Goal: Task Accomplishment & Management: Complete application form

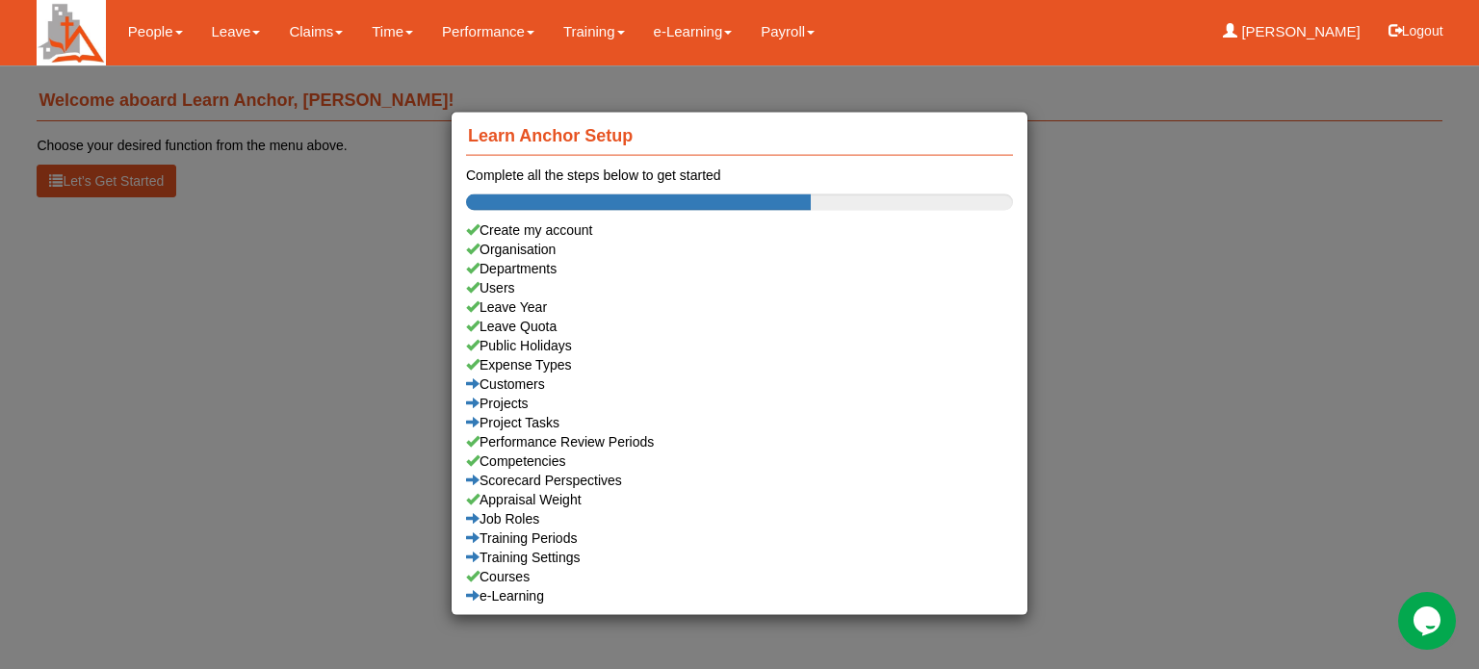
click at [225, 30] on div "Learn Anchor Setup Complete all the steps below to get started Create my accoun…" at bounding box center [739, 334] width 1479 height 669
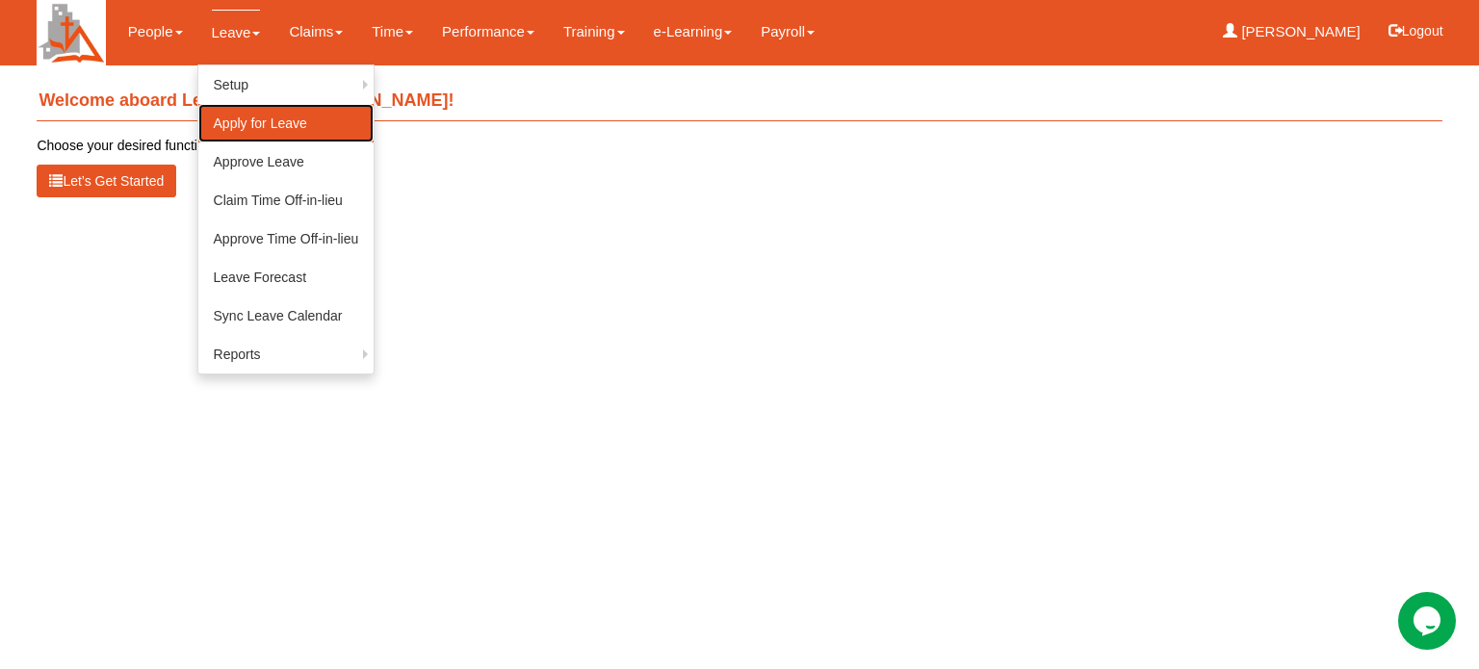
click at [237, 122] on link "Apply for Leave" at bounding box center [286, 123] width 176 height 39
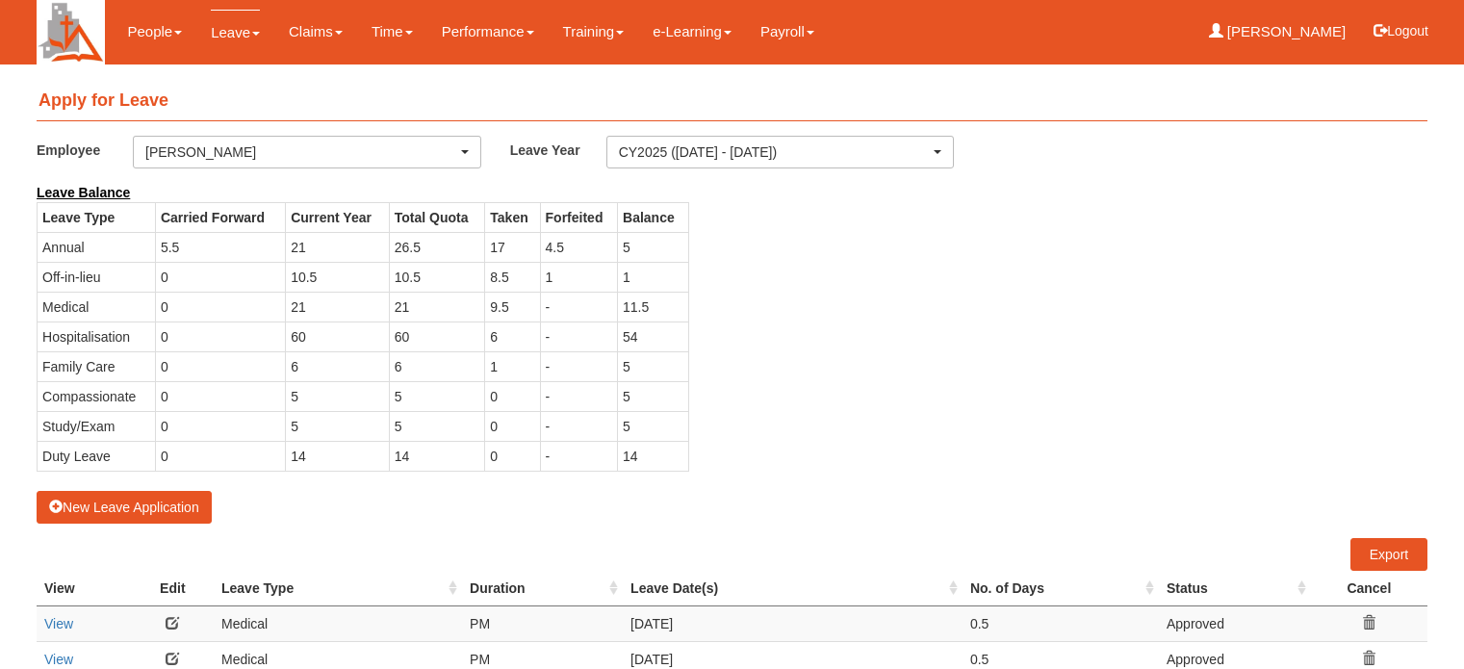
select select "50"
click at [178, 499] on button "New Leave Application" at bounding box center [124, 507] width 175 height 33
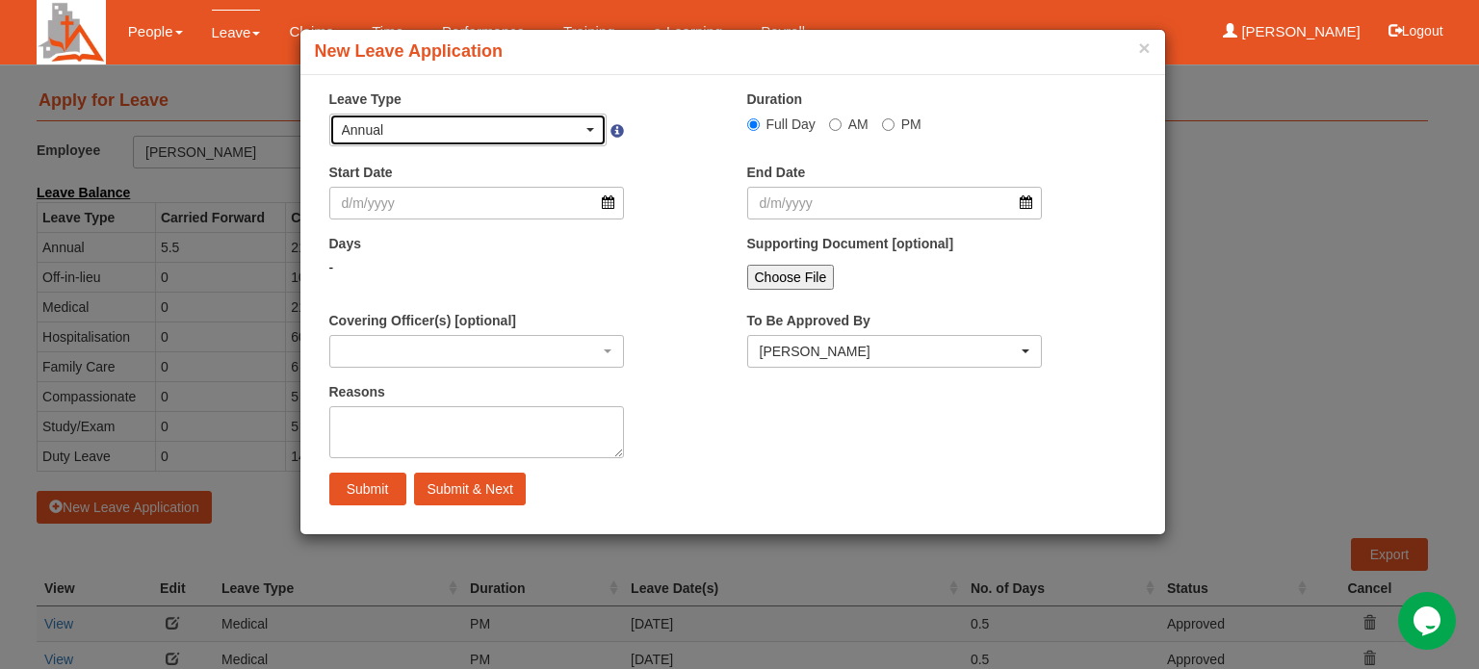
click at [592, 130] on span "button" at bounding box center [590, 130] width 8 height 4
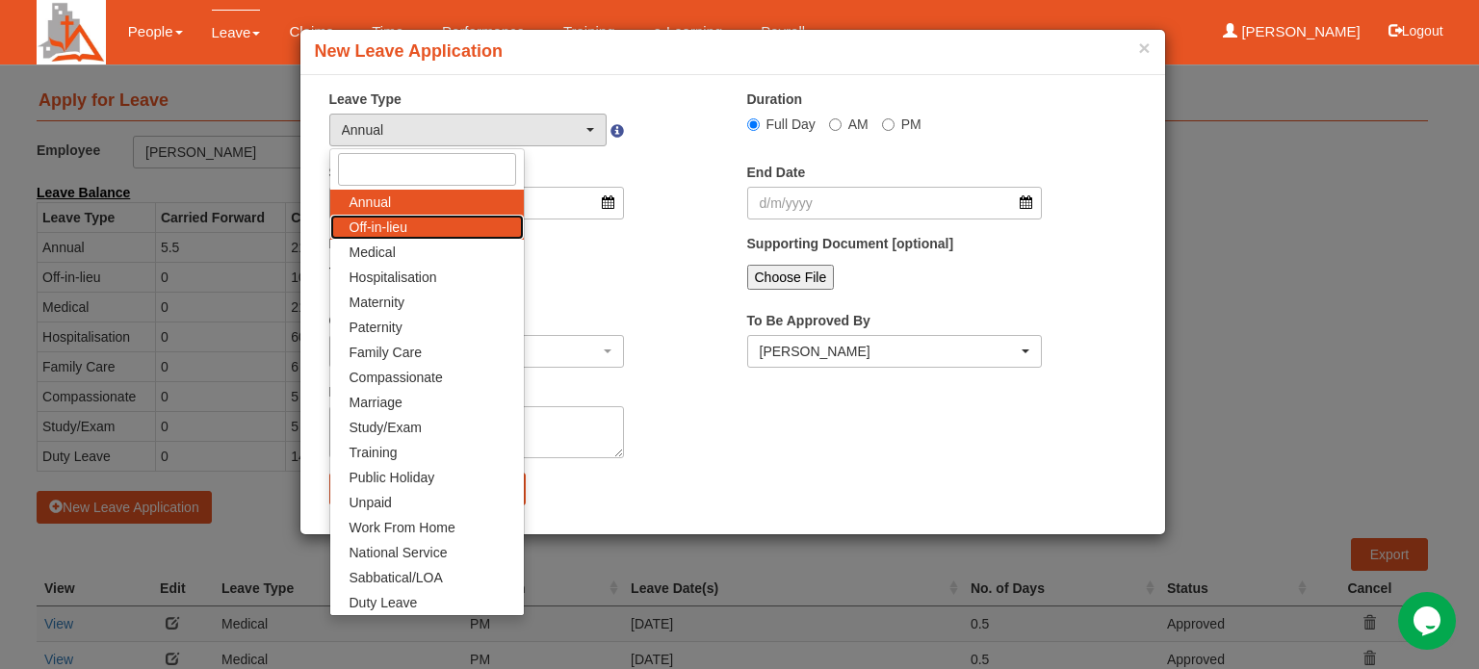
click at [462, 228] on link "Off-in-lieu" at bounding box center [427, 227] width 194 height 25
select select "3"
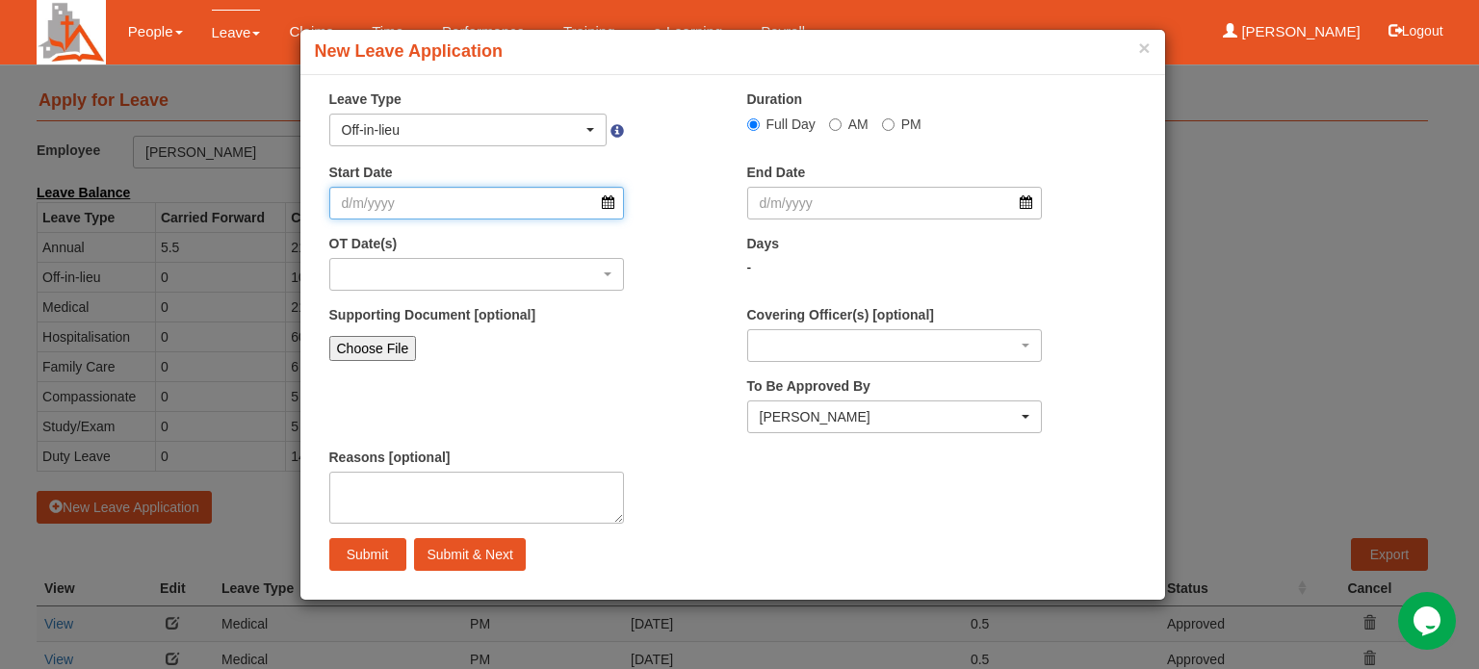
click at [607, 206] on input "Start Date" at bounding box center [477, 203] width 296 height 33
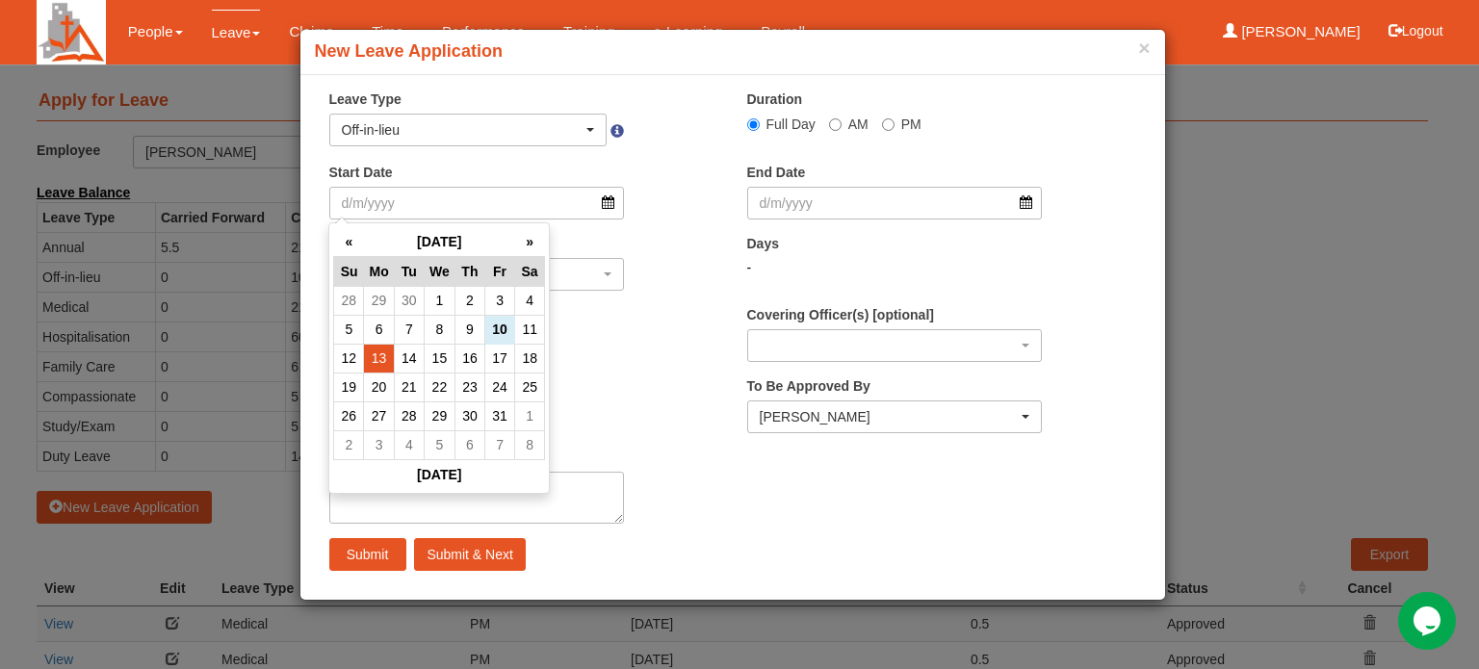
click at [378, 363] on td "13" at bounding box center [379, 358] width 30 height 29
type input "13/10/2025"
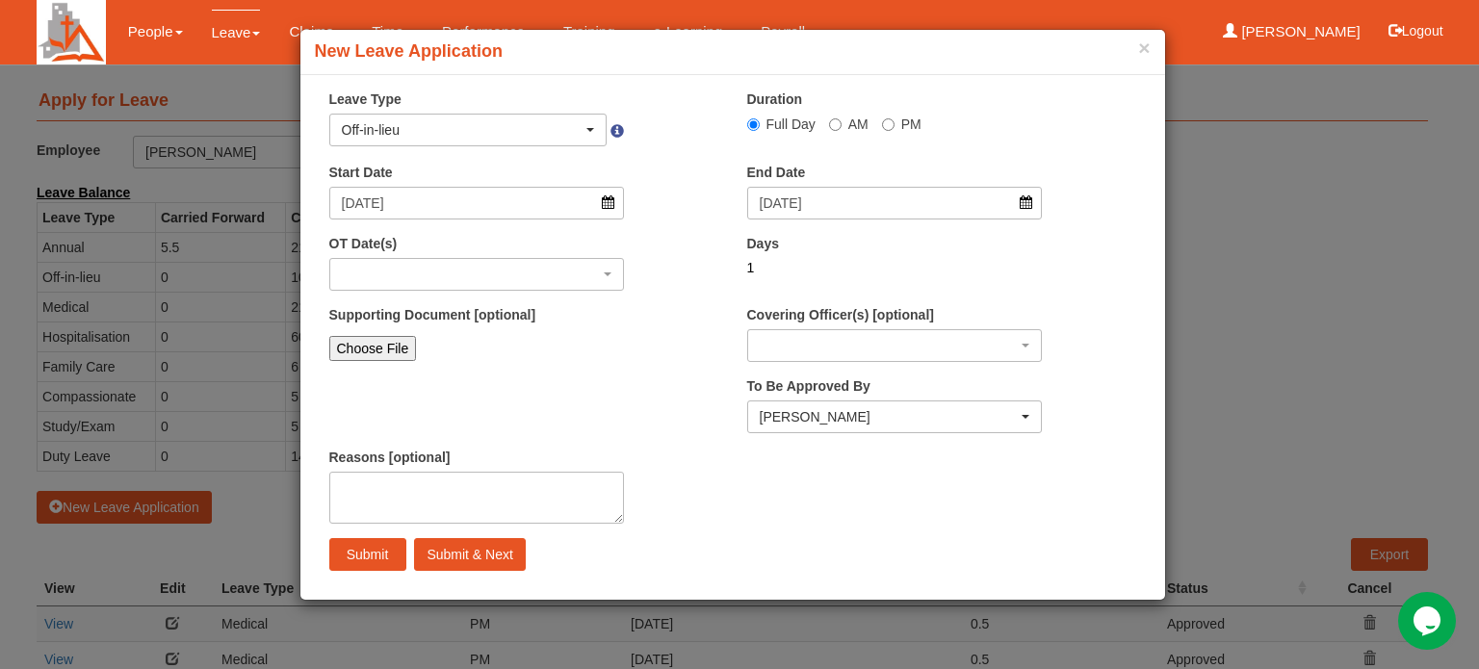
select select
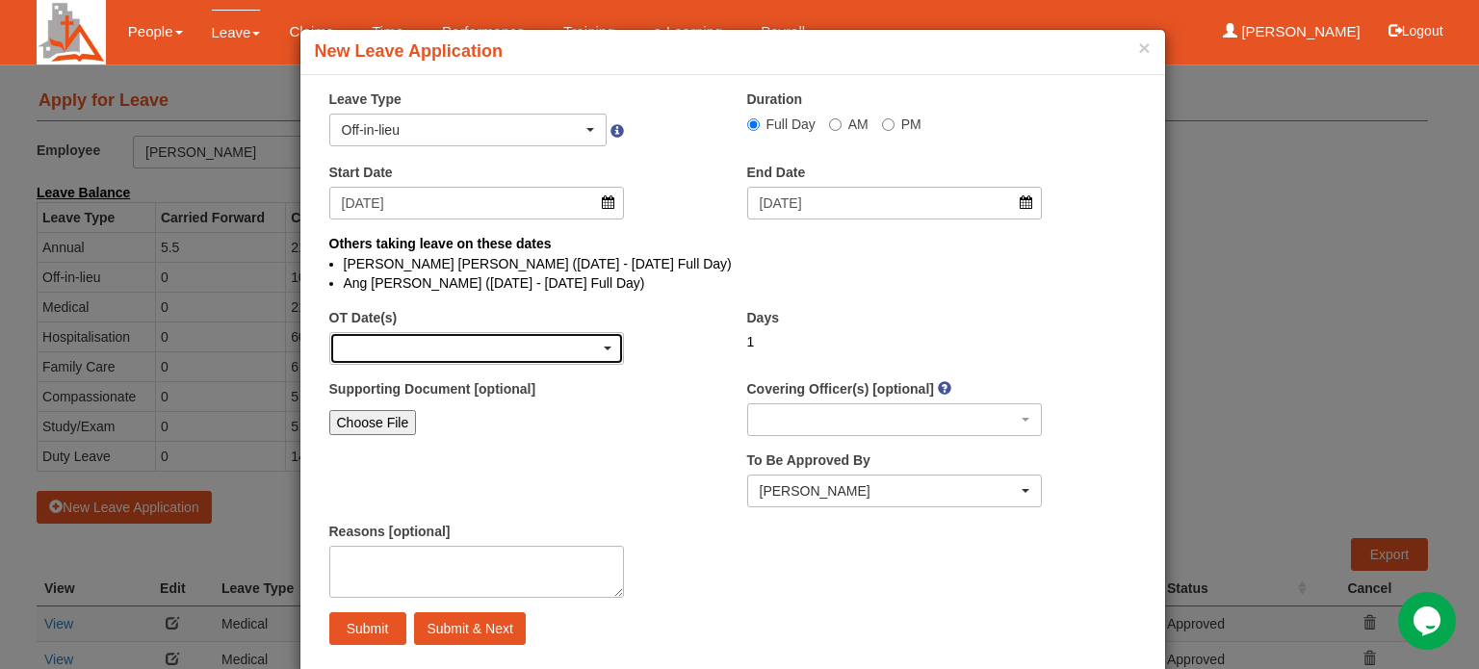
click at [474, 354] on div "button" at bounding box center [477, 348] width 294 height 31
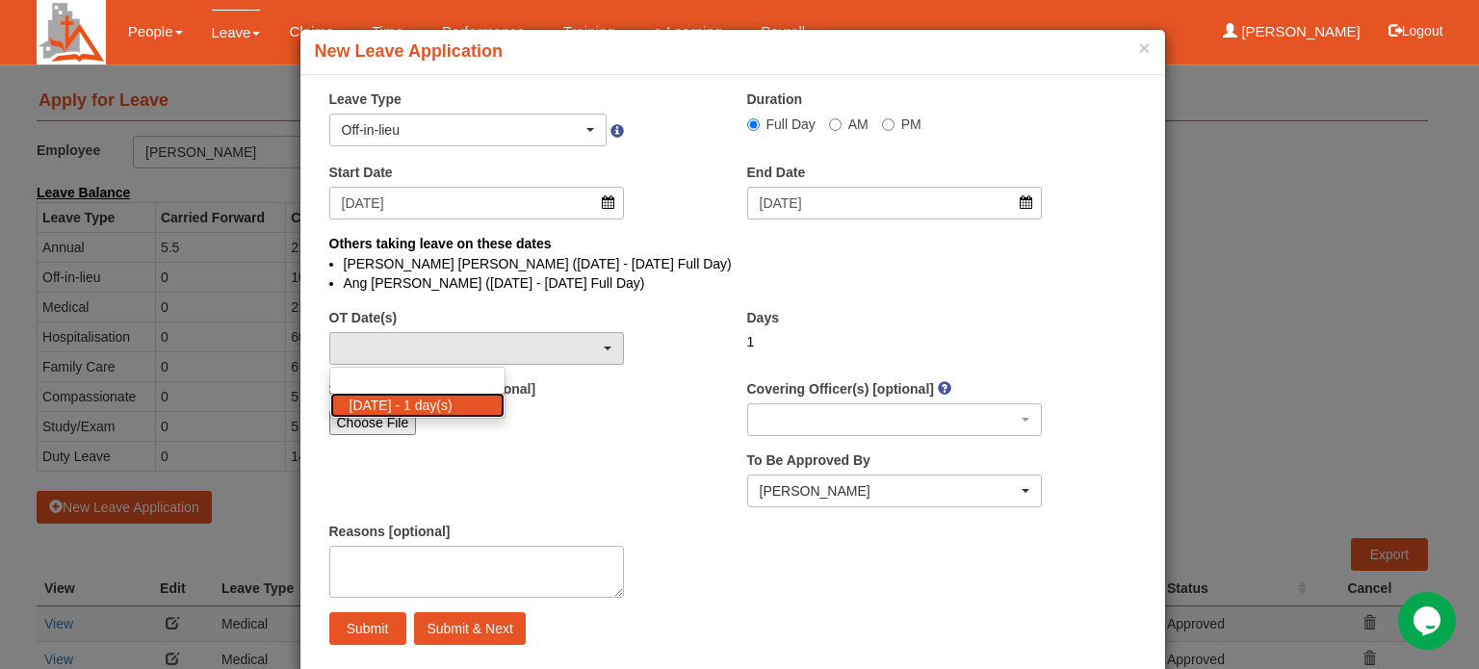
click at [408, 404] on span "5/10/2025 - 1 day(s)" at bounding box center [400, 405] width 103 height 19
select select "1109"
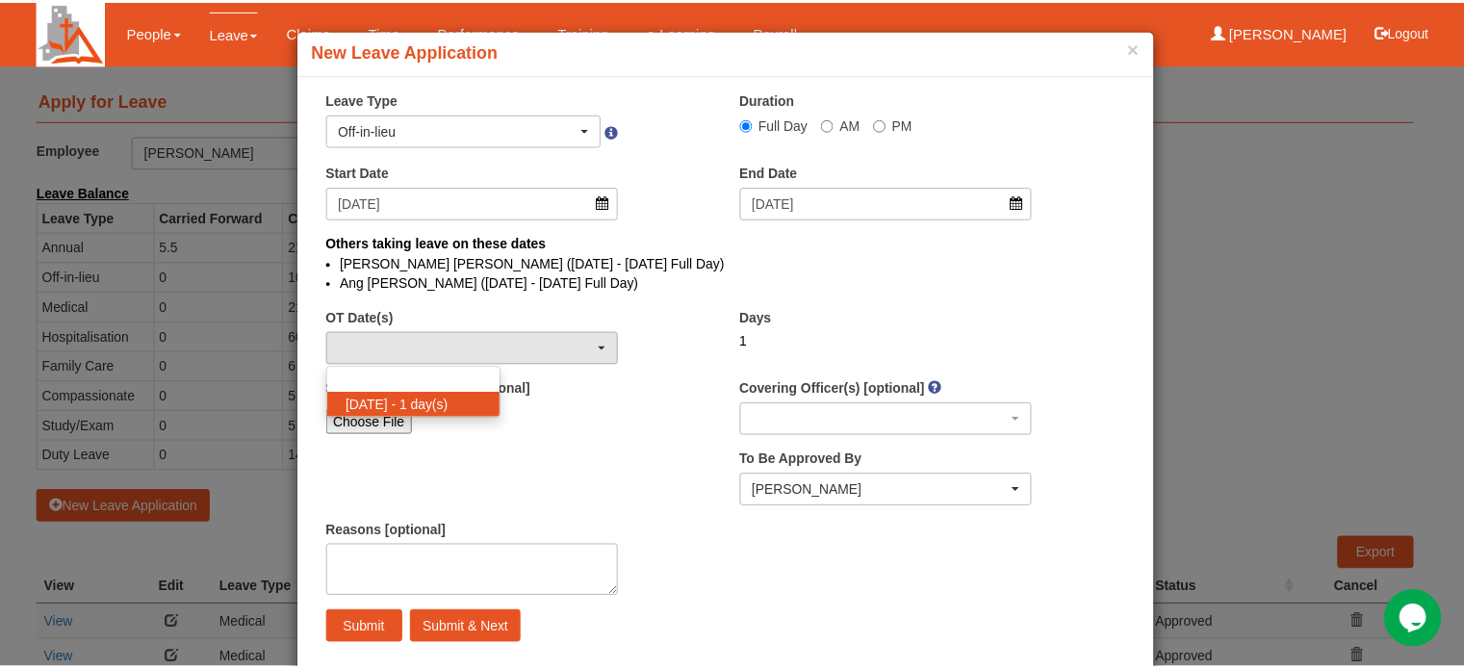
scroll to position [1, 0]
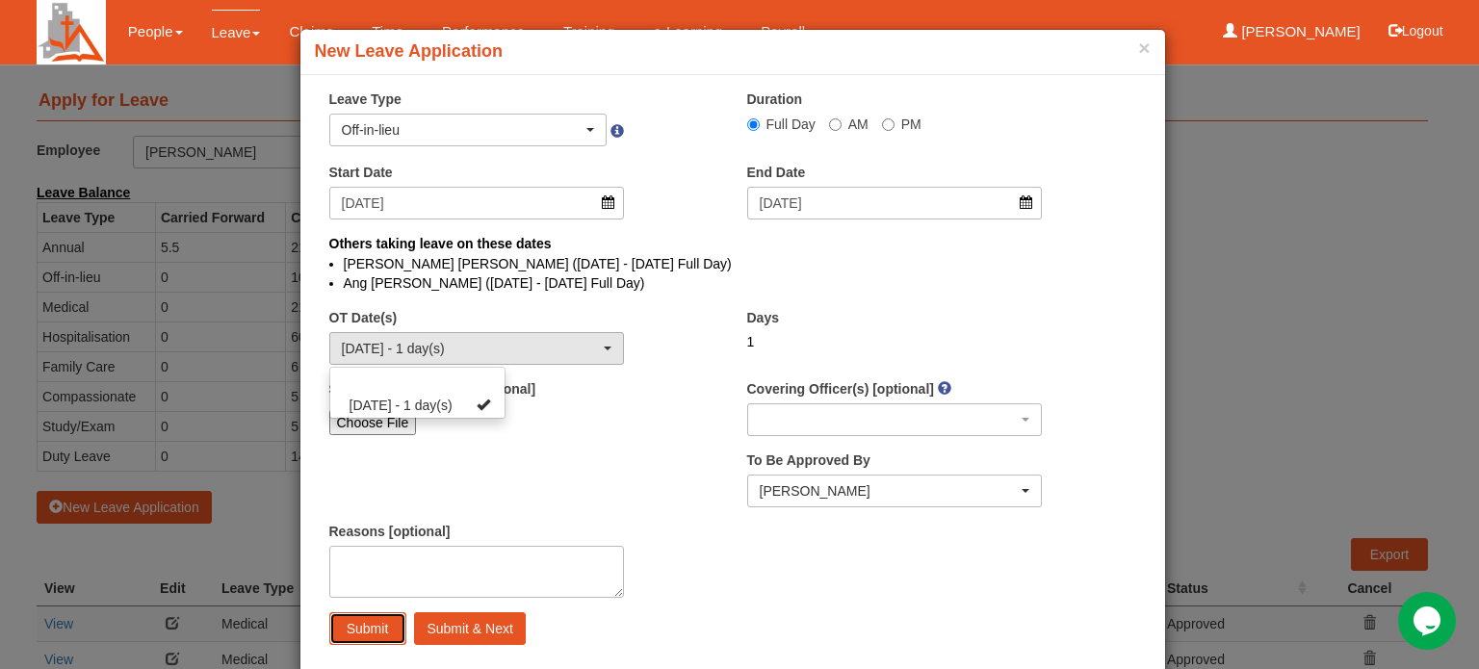
click at [358, 633] on input "Submit" at bounding box center [367, 628] width 77 height 33
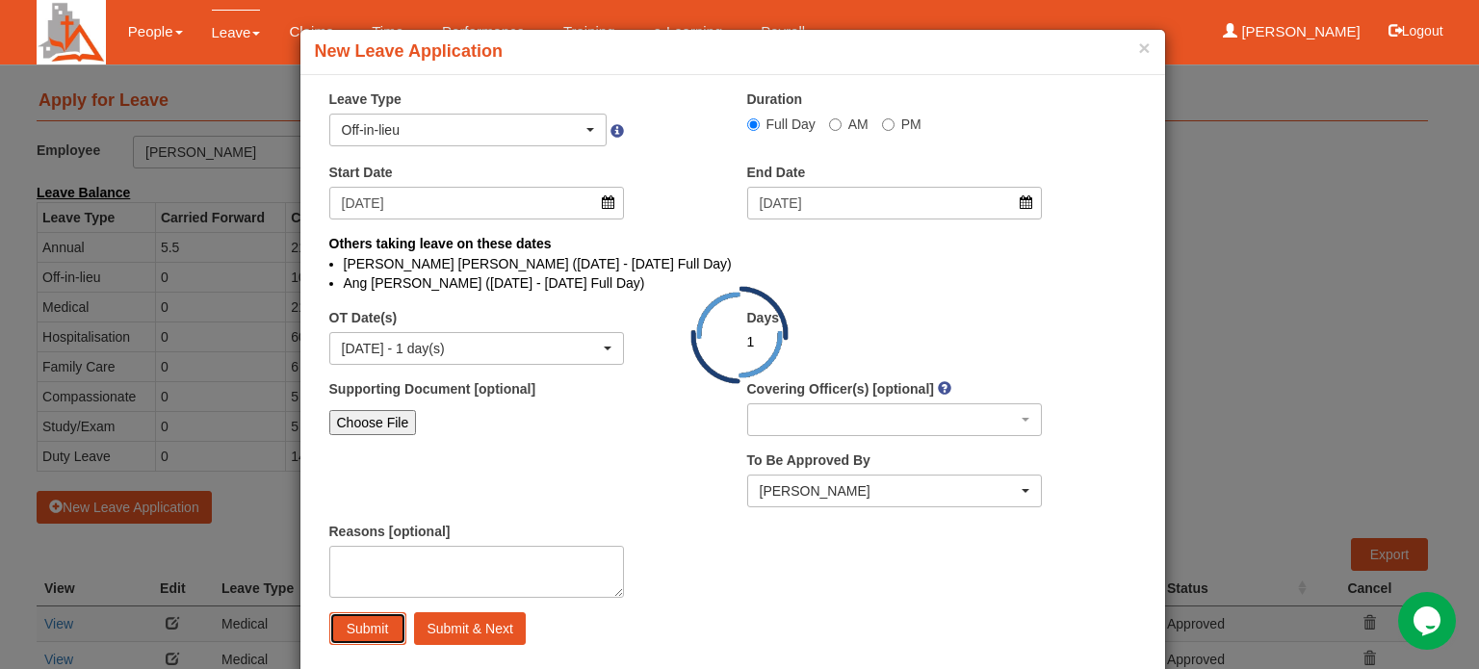
select select "1"
select select
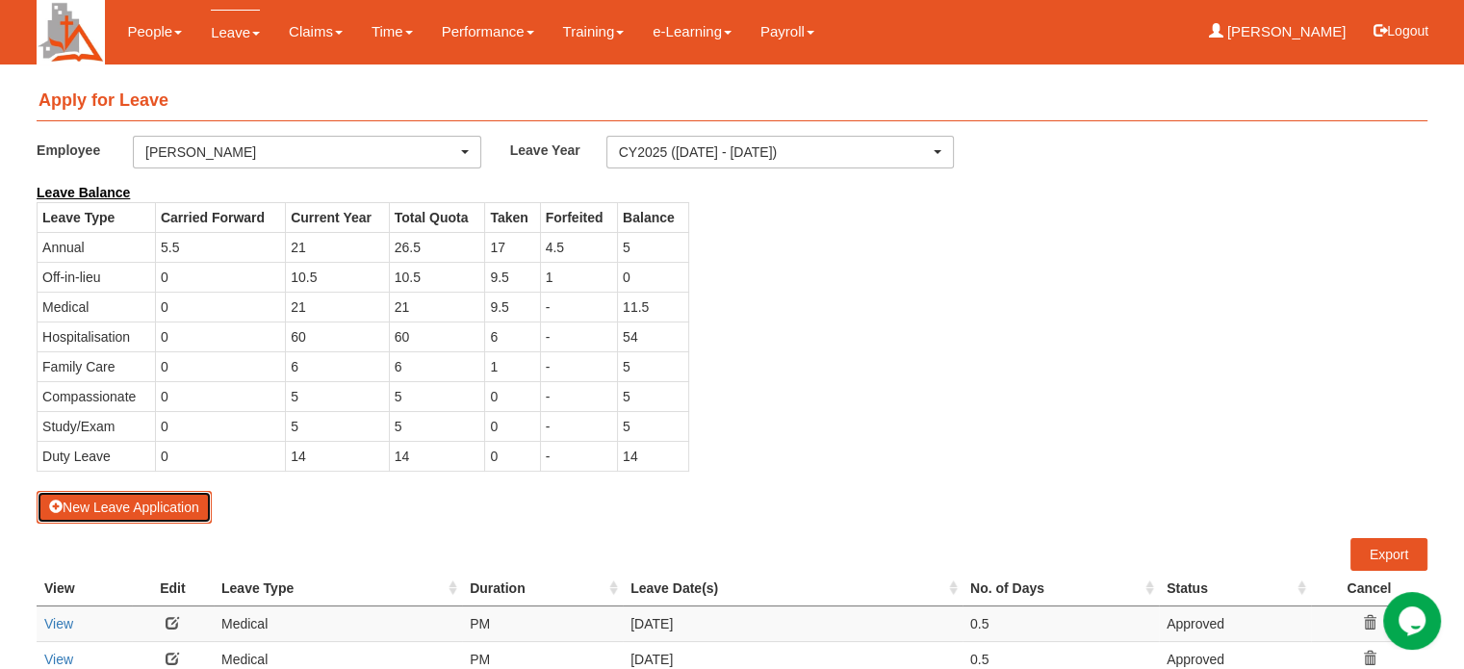
select select "50"
click at [358, 633] on td "Medical" at bounding box center [336, 624] width 247 height 36
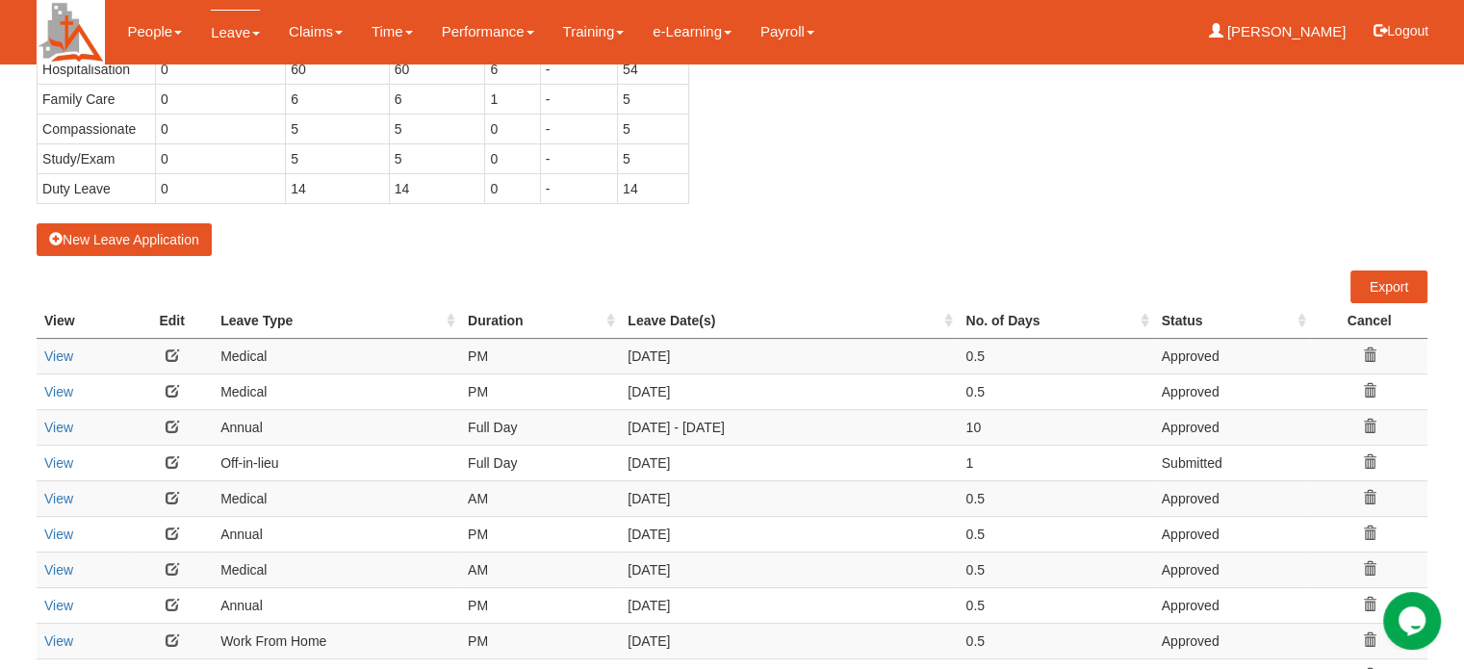
scroll to position [289, 0]
